Goal: Task Accomplishment & Management: Manage account settings

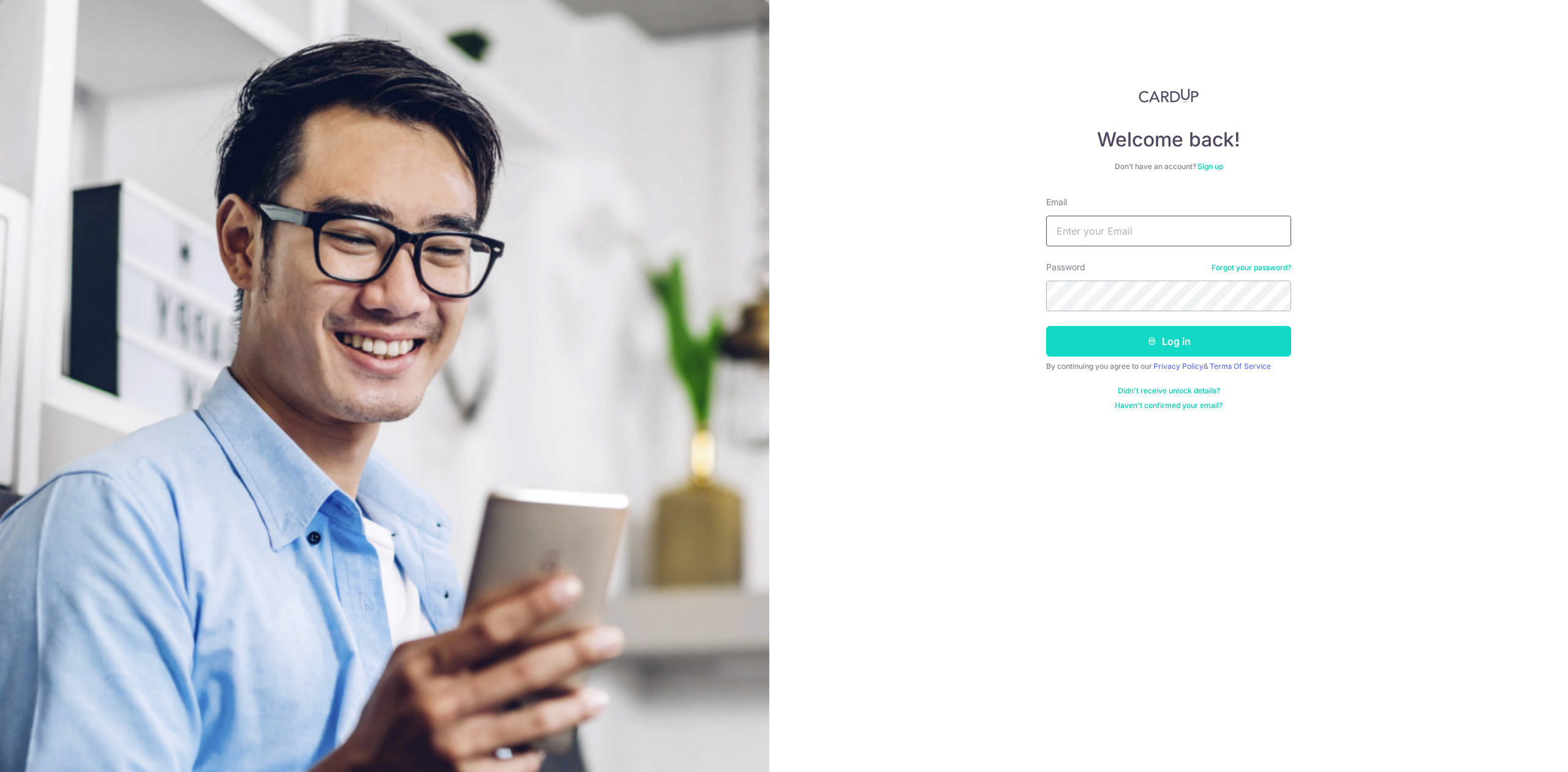
type input "[PERSON_NAME][EMAIL_ADDRESS][DOMAIN_NAME]"
click at [1152, 347] on button "Log in" at bounding box center [1169, 341] width 245 height 30
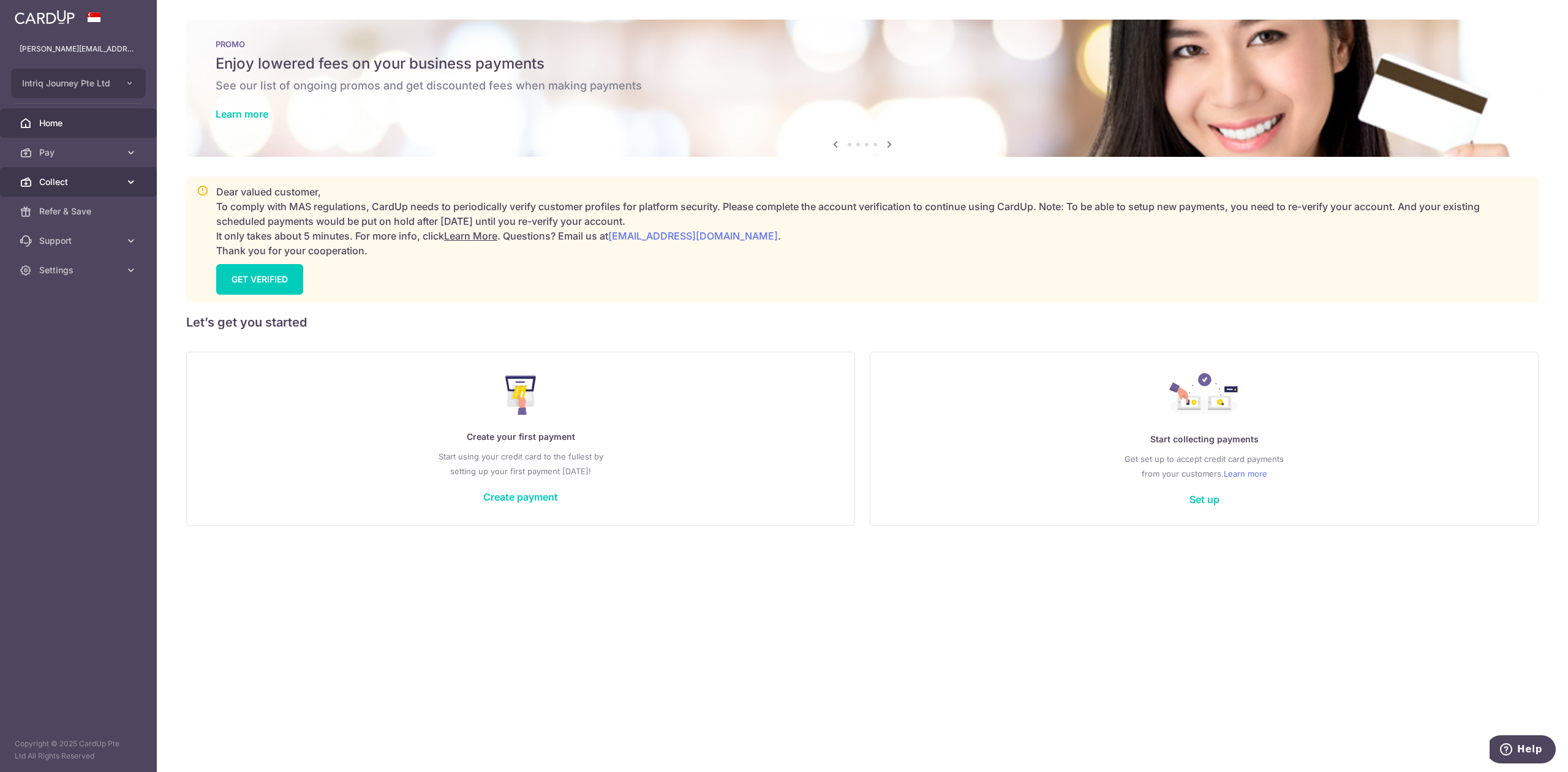
click at [67, 177] on span "Collect" at bounding box center [79, 182] width 81 height 13
click at [70, 209] on span "Dashboard" at bounding box center [79, 211] width 81 height 13
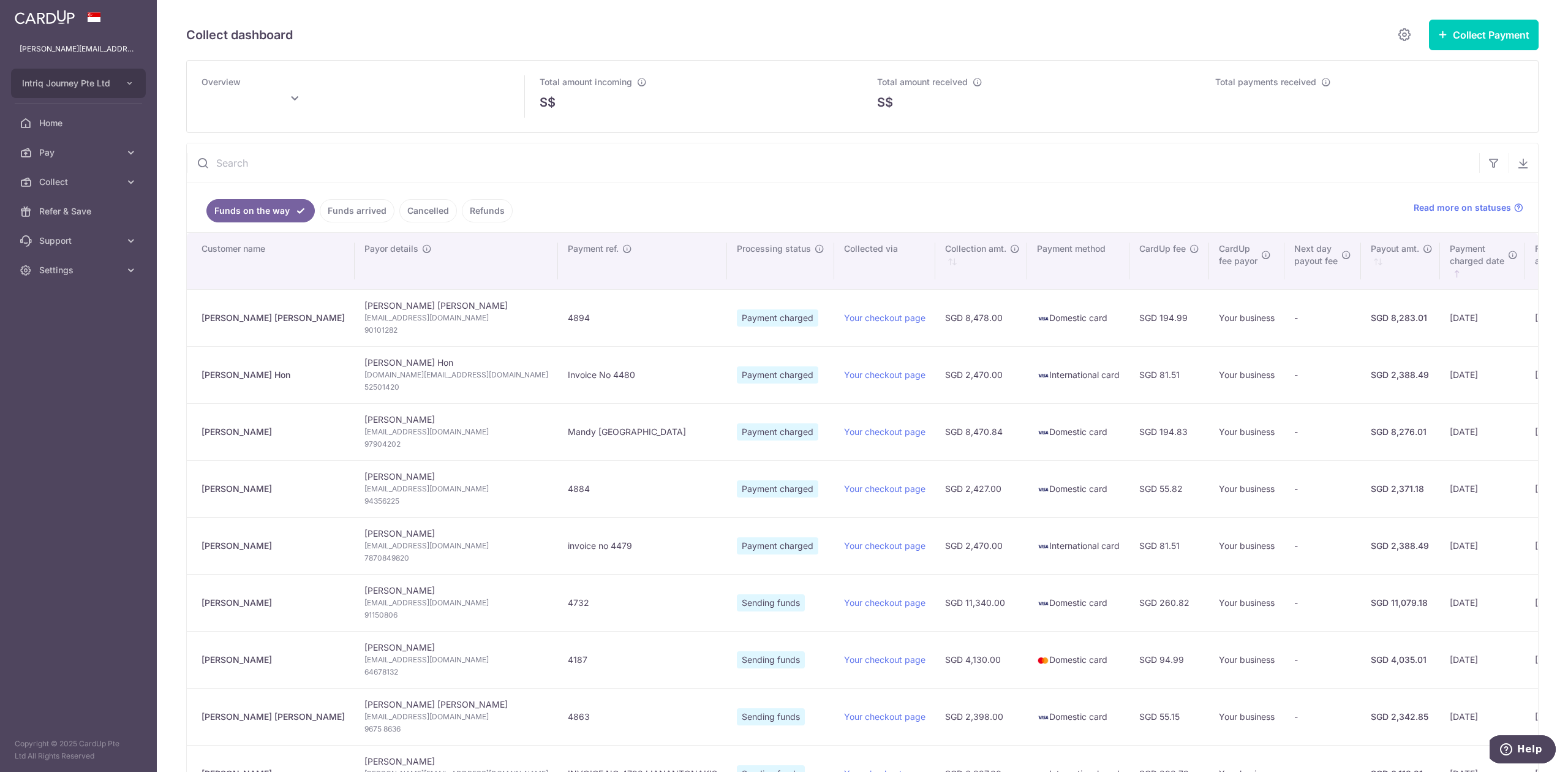
type input "[DATE]"
